Goal: Transaction & Acquisition: Purchase product/service

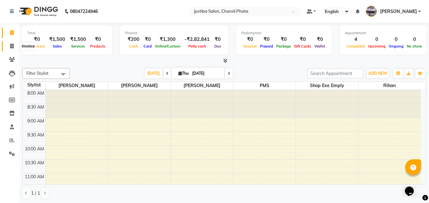
click at [12, 45] on icon at bounding box center [11, 46] width 3 height 5
select select "service"
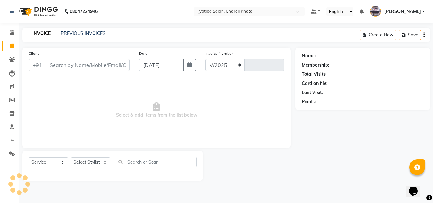
select select "5577"
type input "0674"
click at [79, 35] on link "PREVIOUS INVOICES" at bounding box center [83, 33] width 45 height 6
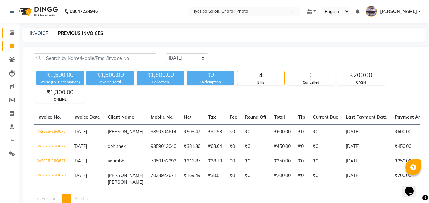
click at [5, 30] on link "Calendar" at bounding box center [9, 33] width 15 height 10
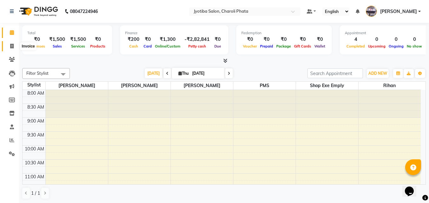
click at [10, 49] on span at bounding box center [11, 46] width 11 height 7
select select "service"
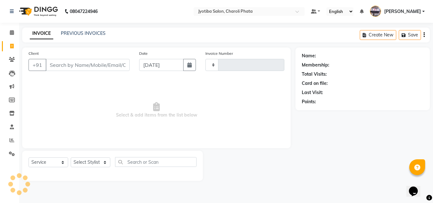
type input "0674"
select select "5577"
click at [55, 64] on input "Client" at bounding box center [88, 65] width 84 height 12
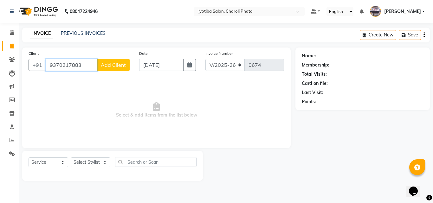
type input "9370217883"
click at [101, 70] on button "Add Client" at bounding box center [113, 65] width 33 height 12
select select "22"
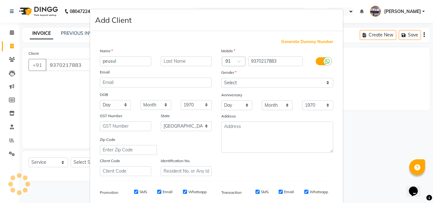
click at [105, 62] on input "peusul" at bounding box center [125, 61] width 51 height 10
type input "prusul"
drag, startPoint x: 243, startPoint y: 81, endPoint x: 242, endPoint y: 85, distance: 4.9
click at [243, 84] on select "Select [DEMOGRAPHIC_DATA] [DEMOGRAPHIC_DATA] Other Prefer Not To Say" at bounding box center [277, 83] width 112 height 10
select select "[DEMOGRAPHIC_DATA]"
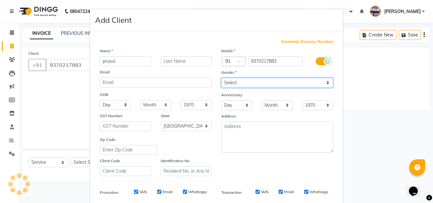
click at [221, 78] on select "Select [DEMOGRAPHIC_DATA] [DEMOGRAPHIC_DATA] Other Prefer Not To Say" at bounding box center [277, 83] width 112 height 10
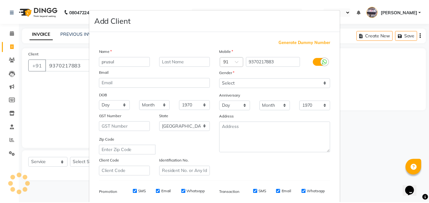
scroll to position [89, 0]
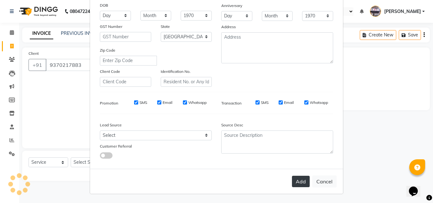
click at [301, 180] on button "Add" at bounding box center [301, 181] width 18 height 11
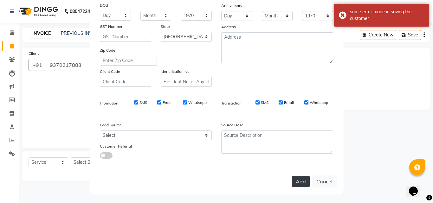
click at [299, 187] on button "Add" at bounding box center [301, 181] width 18 height 11
click at [322, 181] on button "Cancel" at bounding box center [324, 182] width 24 height 12
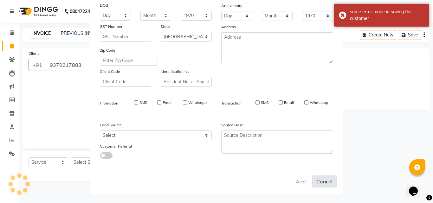
select select
select select "null"
select select
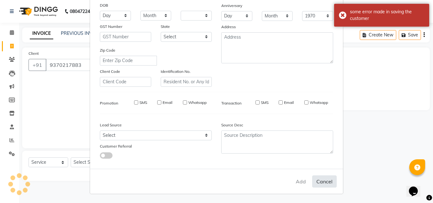
select select
checkbox input "false"
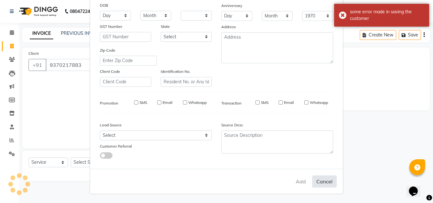
checkbox input "false"
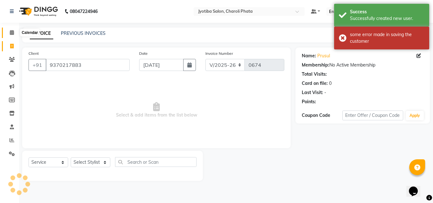
click at [12, 33] on icon at bounding box center [12, 32] width 4 height 5
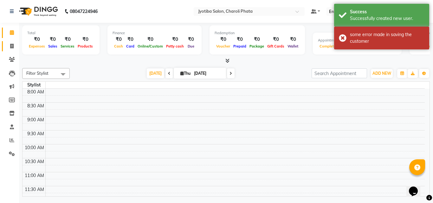
click at [15, 50] on link "Invoice" at bounding box center [9, 46] width 15 height 10
select select "service"
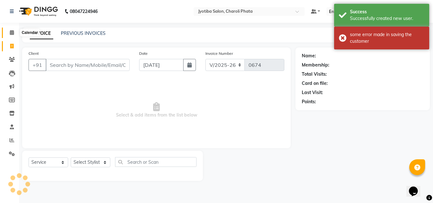
click at [12, 33] on icon at bounding box center [12, 32] width 4 height 5
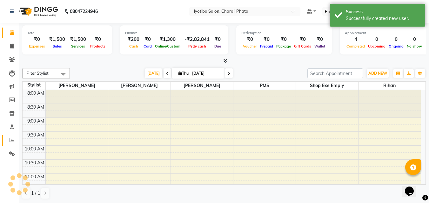
click at [8, 140] on span at bounding box center [11, 140] width 11 height 7
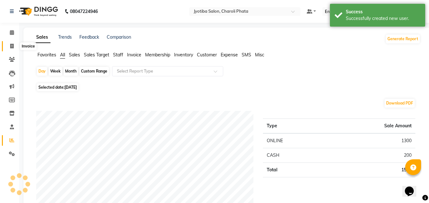
click at [16, 48] on span at bounding box center [11, 46] width 11 height 7
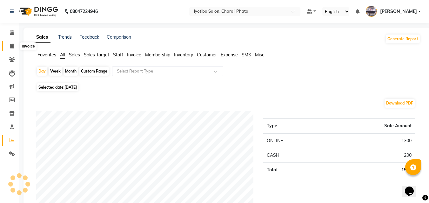
select select "service"
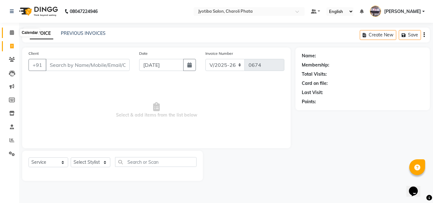
click at [14, 35] on icon at bounding box center [12, 32] width 4 height 5
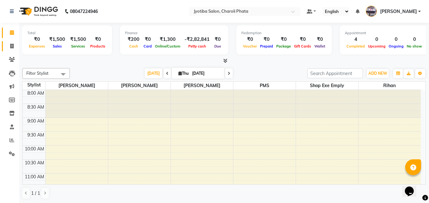
click at [15, 48] on span at bounding box center [11, 46] width 11 height 7
select select "service"
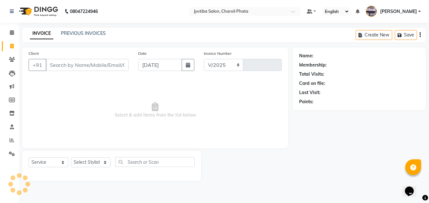
select select "5577"
type input "0674"
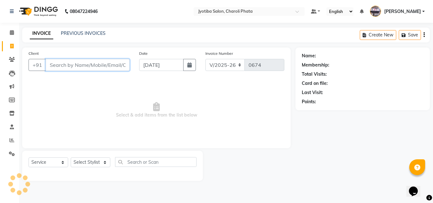
click at [76, 67] on input "Client" at bounding box center [88, 65] width 84 height 12
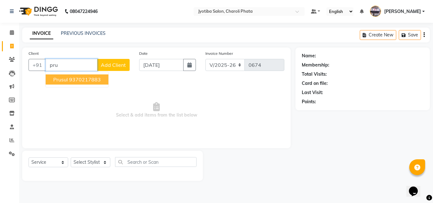
click at [71, 84] on button "prusul 9370217883" at bounding box center [77, 80] width 63 height 10
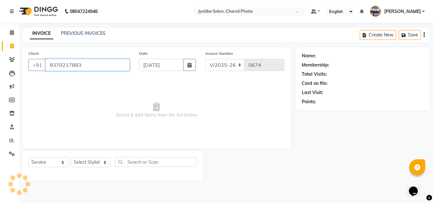
type input "9370217883"
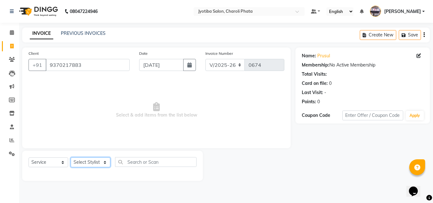
click at [90, 169] on div "Select Service Product Membership Package Voucher Prepaid Gift Card Select Styl…" at bounding box center [113, 164] width 168 height 15
select select "51258"
click at [71, 158] on select "Select Stylist [PERSON_NAME] PMS [PERSON_NAME] shop exe emply" at bounding box center [91, 163] width 40 height 10
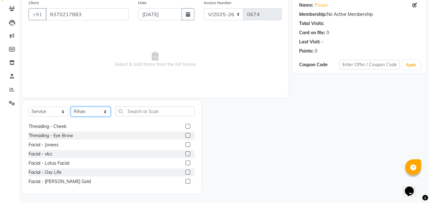
scroll to position [167, 0]
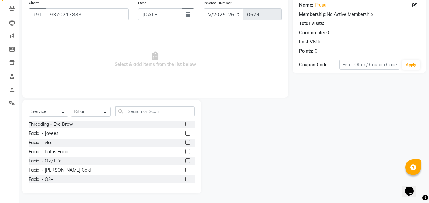
click at [185, 163] on label at bounding box center [187, 161] width 5 height 5
click at [185, 163] on input "checkbox" at bounding box center [187, 161] width 4 height 4
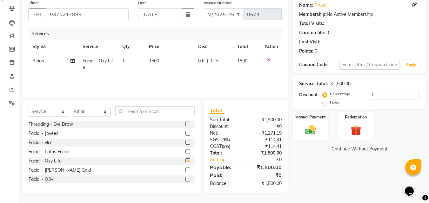
checkbox input "false"
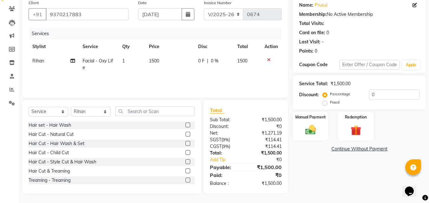
click at [185, 134] on label at bounding box center [187, 134] width 5 height 5
click at [185, 134] on input "checkbox" at bounding box center [187, 135] width 4 height 4
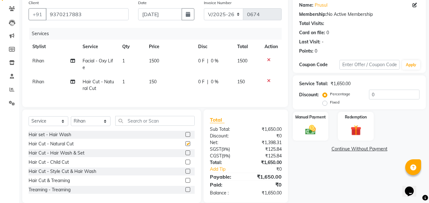
checkbox input "false"
click at [185, 137] on label at bounding box center [187, 134] width 5 height 5
click at [185, 137] on input "checkbox" at bounding box center [187, 135] width 4 height 4
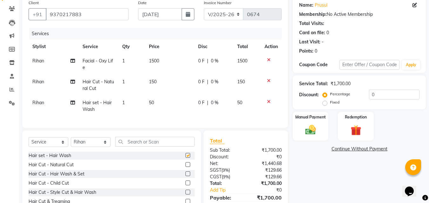
checkbox input "false"
drag, startPoint x: 306, startPoint y: 132, endPoint x: 314, endPoint y: 131, distance: 8.3
click at [306, 131] on img at bounding box center [310, 130] width 18 height 13
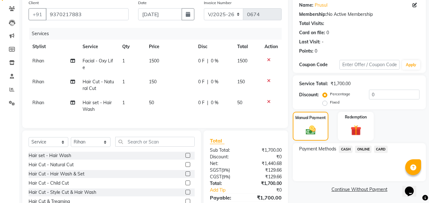
click at [347, 150] on span "CASH" at bounding box center [345, 149] width 14 height 7
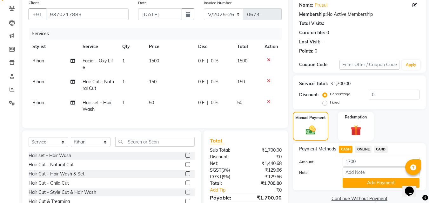
drag, startPoint x: 183, startPoint y: 178, endPoint x: 210, endPoint y: 174, distance: 27.0
click at [185, 176] on label at bounding box center [187, 174] width 5 height 5
click at [185, 176] on input "checkbox" at bounding box center [187, 174] width 4 height 4
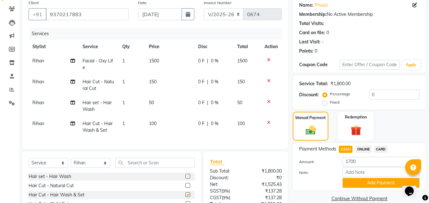
checkbox input "false"
click at [360, 147] on span "ONLINE" at bounding box center [363, 149] width 16 height 7
type input "1800"
click at [348, 148] on span "CASH" at bounding box center [345, 149] width 14 height 7
click at [365, 180] on button "Add Payment" at bounding box center [380, 183] width 77 height 10
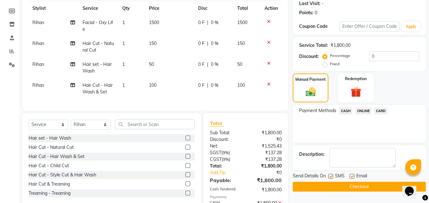
scroll to position [129, 0]
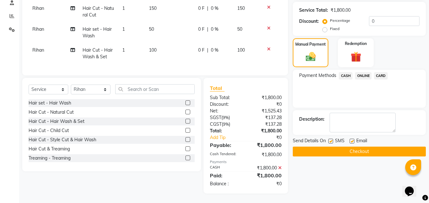
click at [323, 147] on button "Checkout" at bounding box center [358, 152] width 133 height 10
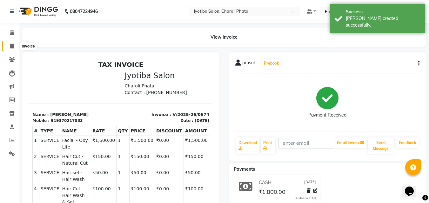
click at [10, 43] on span at bounding box center [11, 46] width 11 height 7
select select "5577"
select select "service"
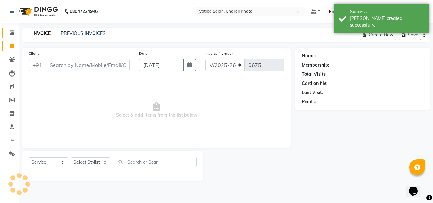
click at [9, 33] on span at bounding box center [11, 32] width 11 height 7
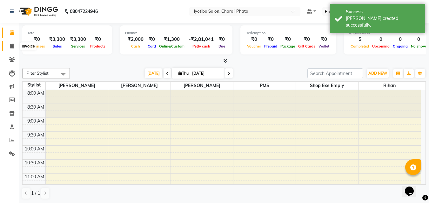
click at [11, 44] on icon at bounding box center [11, 46] width 3 height 5
select select "5577"
select select "service"
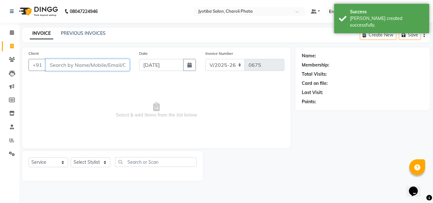
click at [60, 68] on input "Client" at bounding box center [88, 65] width 84 height 12
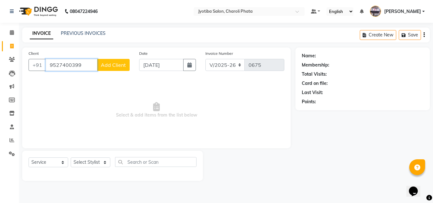
type input "9527400399"
click at [109, 67] on span "Add Client" at bounding box center [113, 65] width 25 height 6
select select "22"
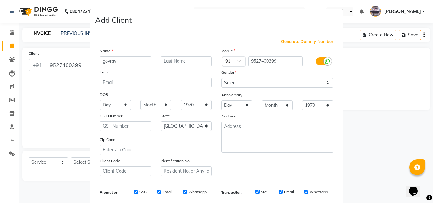
type input "govrav"
click at [181, 58] on input "text" at bounding box center [186, 61] width 51 height 10
type input "[PERSON_NAME]"
click at [227, 75] on div "Gender" at bounding box center [227, 73] width 20 height 9
click at [233, 89] on div "Mobile Country Code × 91 9527400399 Gender Select [DEMOGRAPHIC_DATA] [DEMOGRAPH…" at bounding box center [277, 112] width 121 height 129
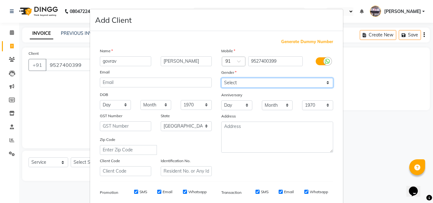
click at [233, 87] on select "Select [DEMOGRAPHIC_DATA] [DEMOGRAPHIC_DATA] Other Prefer Not To Say" at bounding box center [277, 83] width 112 height 10
select select "[DEMOGRAPHIC_DATA]"
click at [221, 78] on select "Select [DEMOGRAPHIC_DATA] [DEMOGRAPHIC_DATA] Other Prefer Not To Say" at bounding box center [277, 83] width 112 height 10
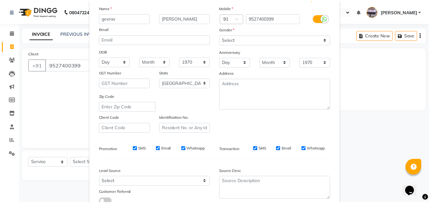
scroll to position [89, 0]
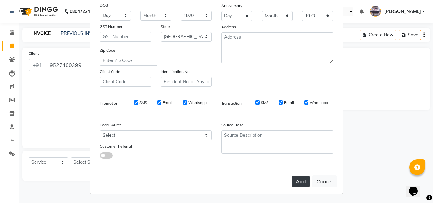
click at [304, 183] on button "Add" at bounding box center [301, 181] width 18 height 11
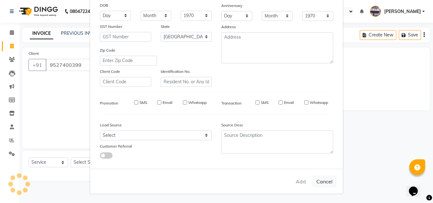
select select
select select "null"
select select
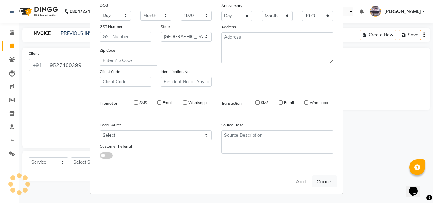
select select
checkbox input "false"
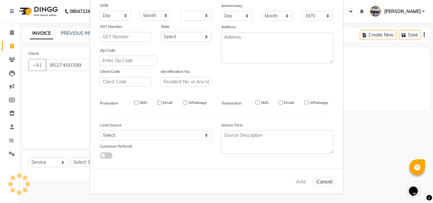
checkbox input "false"
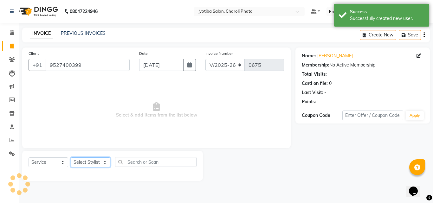
click at [103, 162] on select "Select Stylist [PERSON_NAME] PMS [PERSON_NAME] shop exe emply" at bounding box center [91, 163] width 40 height 10
select select "38050"
click at [71, 158] on select "Select Stylist [PERSON_NAME] PMS [PERSON_NAME] shop exe emply" at bounding box center [91, 163] width 40 height 10
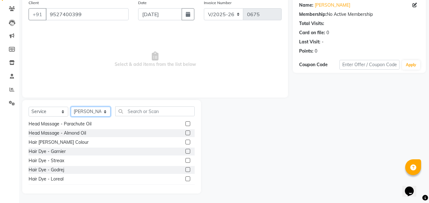
scroll to position [278, 0]
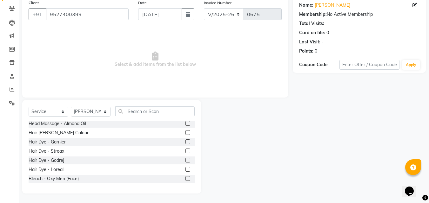
click at [196, 168] on div "Select Service Product Membership Package Voucher Prepaid Gift Card Select Styl…" at bounding box center [111, 147] width 179 height 94
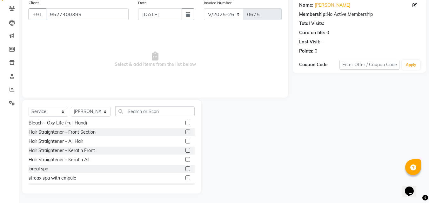
scroll to position [444, 0]
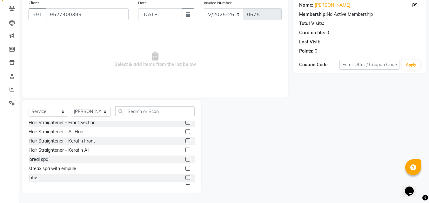
click at [185, 159] on label at bounding box center [187, 159] width 5 height 5
click at [185, 159] on input "checkbox" at bounding box center [187, 160] width 4 height 4
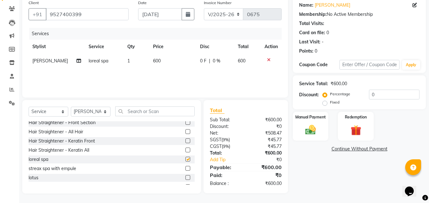
checkbox input "false"
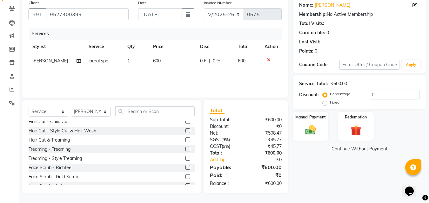
scroll to position [0, 0]
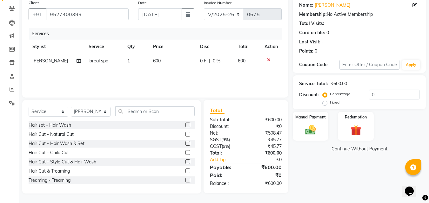
click at [185, 144] on label at bounding box center [187, 143] width 5 height 5
click at [185, 144] on input "checkbox" at bounding box center [187, 144] width 4 height 4
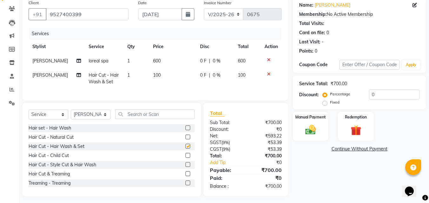
checkbox input "false"
click at [321, 133] on div "Manual Payment" at bounding box center [310, 126] width 37 height 30
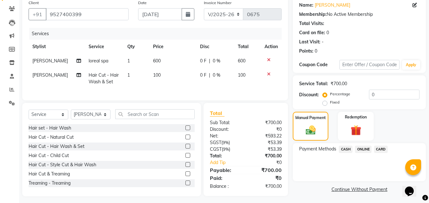
click at [364, 148] on span "ONLINE" at bounding box center [363, 149] width 16 height 7
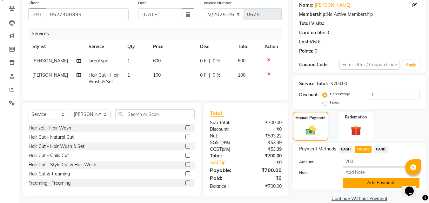
click at [363, 183] on button "Add Payment" at bounding box center [380, 183] width 77 height 10
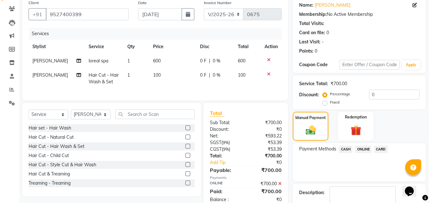
scroll to position [87, 0]
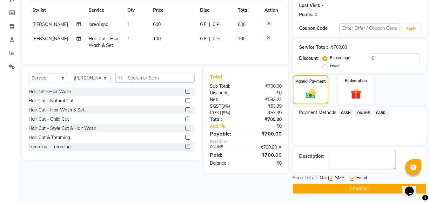
click at [375, 196] on main "INVOICE PREVIOUS INVOICES Create New Save Client [PHONE_NUMBER] Date [DATE] Inv…" at bounding box center [224, 71] width 410 height 263
click at [371, 190] on button "Checkout" at bounding box center [358, 189] width 133 height 10
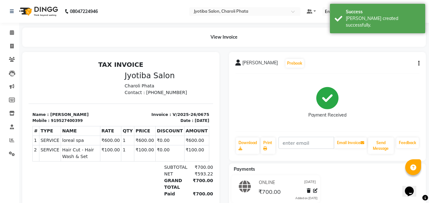
click at [11, 26] on li "Calendar" at bounding box center [9, 33] width 19 height 14
click at [11, 32] on icon at bounding box center [12, 32] width 4 height 5
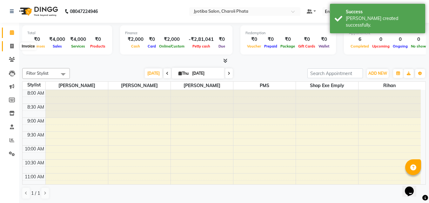
click at [13, 45] on icon at bounding box center [11, 46] width 3 height 5
select select "service"
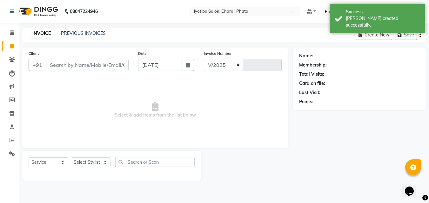
select select "5577"
type input "0676"
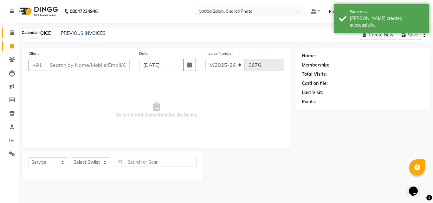
click at [8, 34] on span at bounding box center [11, 32] width 11 height 7
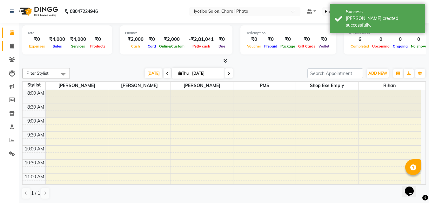
click at [12, 42] on link "Invoice" at bounding box center [9, 46] width 15 height 10
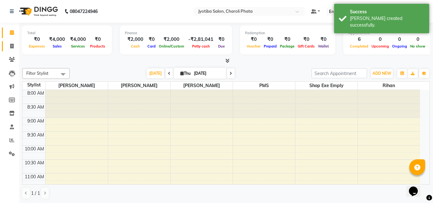
select select "service"
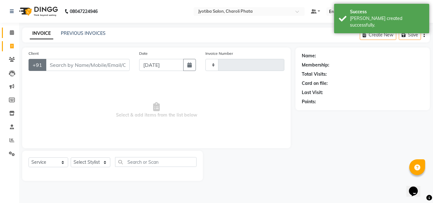
type input "0676"
select select "5577"
click at [52, 66] on input "Client" at bounding box center [88, 65] width 84 height 12
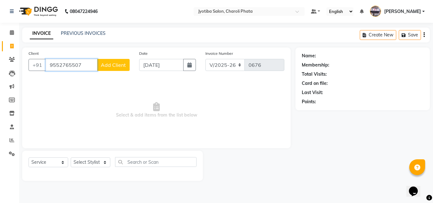
type input "9552765507"
click at [121, 66] on span "Add Client" at bounding box center [113, 65] width 25 height 6
select select "22"
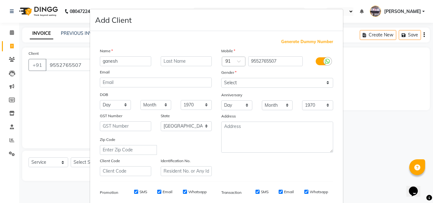
type input "ganesh"
click at [190, 61] on input "text" at bounding box center [186, 61] width 51 height 10
type input "b"
drag, startPoint x: 245, startPoint y: 82, endPoint x: 242, endPoint y: 85, distance: 3.6
click at [245, 83] on select "Select [DEMOGRAPHIC_DATA] [DEMOGRAPHIC_DATA] Other Prefer Not To Say" at bounding box center [277, 83] width 112 height 10
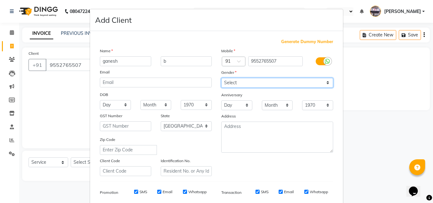
select select "[DEMOGRAPHIC_DATA]"
click at [221, 78] on select "Select [DEMOGRAPHIC_DATA] [DEMOGRAPHIC_DATA] Other Prefer Not To Say" at bounding box center [277, 83] width 112 height 10
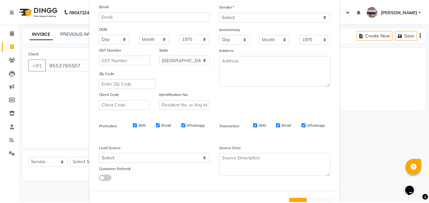
scroll to position [89, 0]
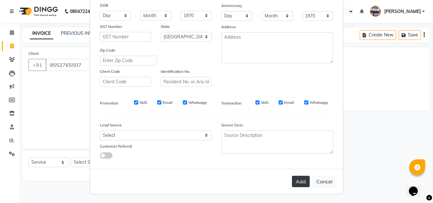
click at [292, 178] on button "Add" at bounding box center [301, 181] width 18 height 11
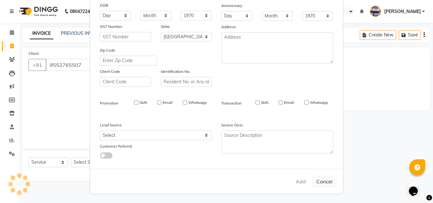
select select
select select "null"
select select
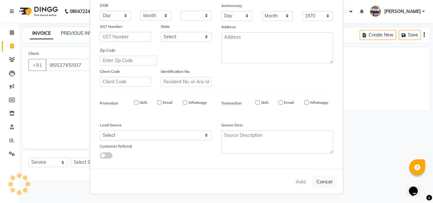
select select
checkbox input "false"
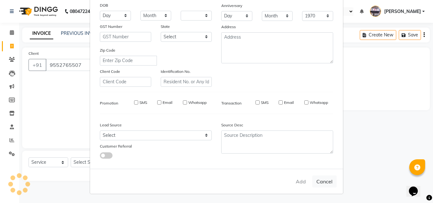
checkbox input "false"
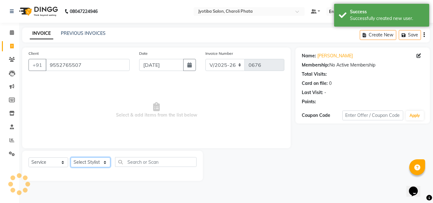
click at [96, 167] on select "Select Stylist [PERSON_NAME] PMS [PERSON_NAME] shop exe emply" at bounding box center [91, 163] width 40 height 10
select select "38049"
click at [71, 158] on select "Select Stylist [PERSON_NAME] PMS [PERSON_NAME] shop exe emply" at bounding box center [91, 163] width 40 height 10
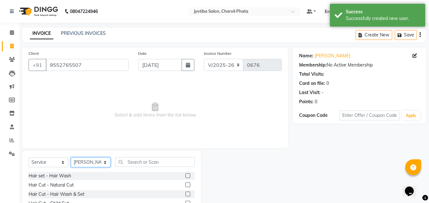
scroll to position [51, 0]
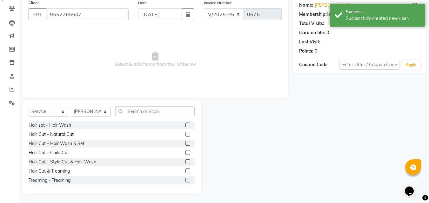
click at [185, 143] on label at bounding box center [187, 143] width 5 height 5
click at [185, 143] on input "checkbox" at bounding box center [187, 144] width 4 height 4
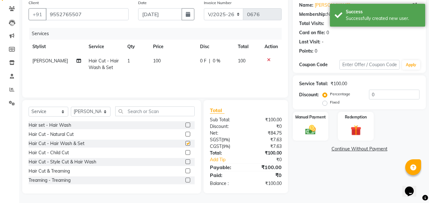
checkbox input "false"
click at [317, 131] on img at bounding box center [310, 130] width 18 height 13
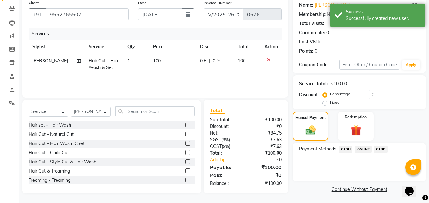
click at [346, 149] on span "CASH" at bounding box center [345, 149] width 14 height 7
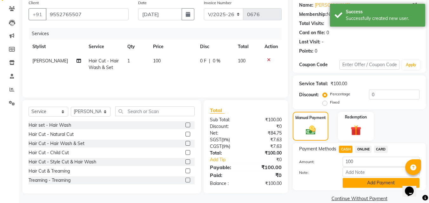
click at [357, 185] on button "Add Payment" at bounding box center [380, 183] width 77 height 10
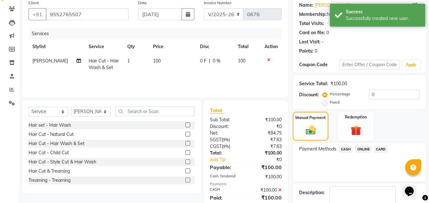
scroll to position [87, 0]
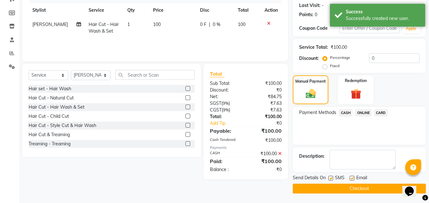
click at [371, 193] on button "Checkout" at bounding box center [358, 189] width 133 height 10
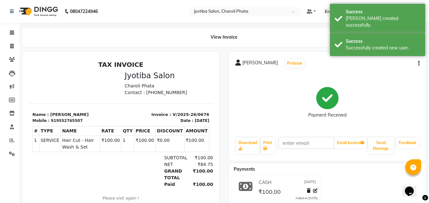
click at [12, 41] on li "Invoice" at bounding box center [9, 47] width 19 height 14
click at [11, 49] on span at bounding box center [11, 46] width 11 height 7
select select "service"
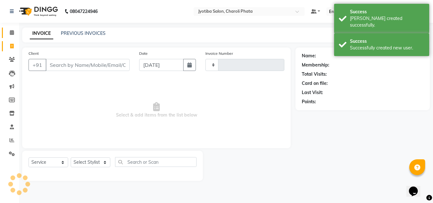
click at [8, 30] on span at bounding box center [11, 32] width 11 height 7
